Goal: Task Accomplishment & Management: Use online tool/utility

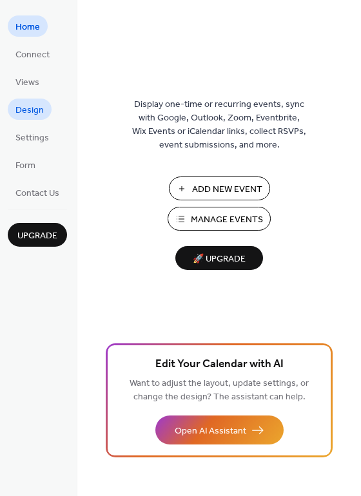
click at [39, 110] on span "Design" at bounding box center [29, 111] width 28 height 14
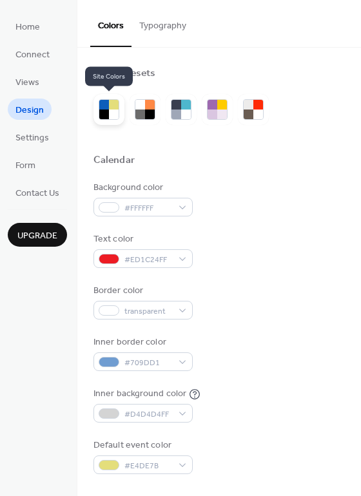
click at [107, 108] on div at bounding box center [104, 105] width 10 height 10
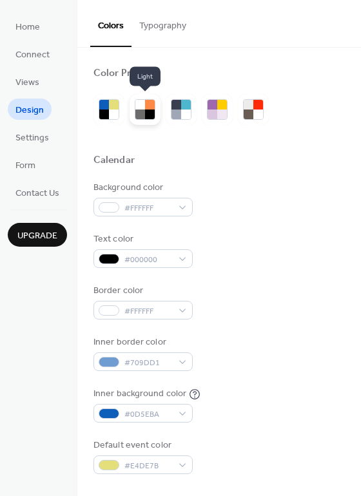
click at [138, 111] on div at bounding box center [140, 115] width 10 height 10
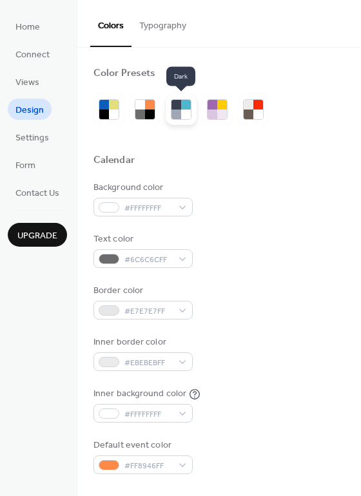
click at [184, 116] on div at bounding box center [186, 115] width 10 height 10
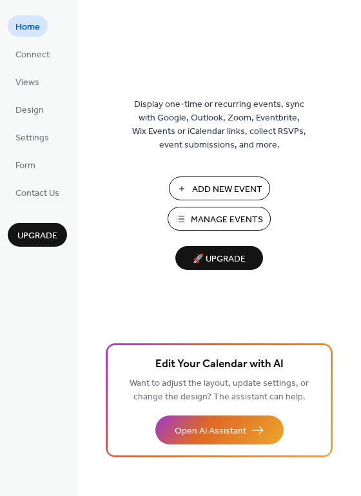
click at [218, 189] on span "Add New Event" at bounding box center [227, 190] width 70 height 14
